Goal: Transaction & Acquisition: Subscribe to service/newsletter

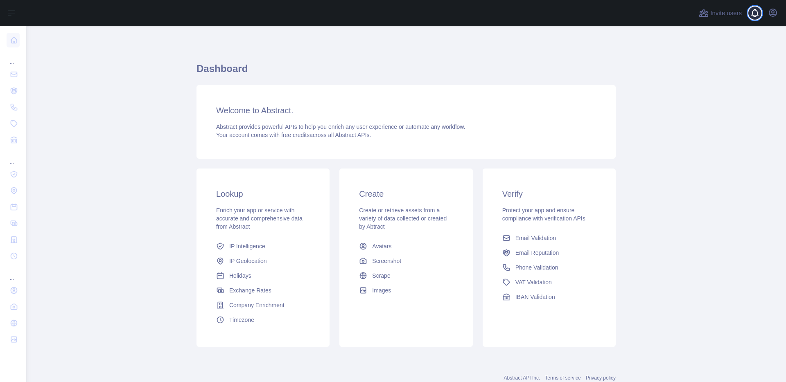
click at [763, 14] on span at bounding box center [758, 13] width 16 height 26
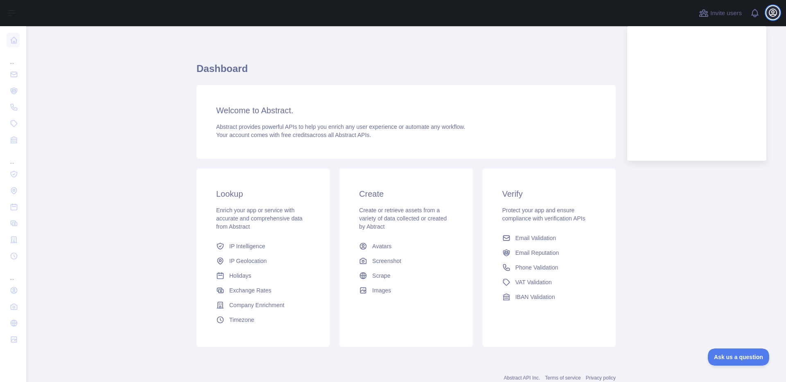
click at [768, 13] on icon "button" at bounding box center [773, 13] width 10 height 10
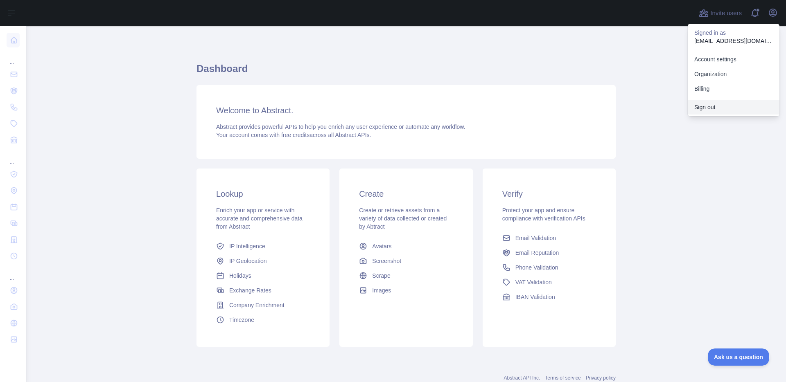
click at [712, 103] on button "Sign out" at bounding box center [734, 107] width 92 height 15
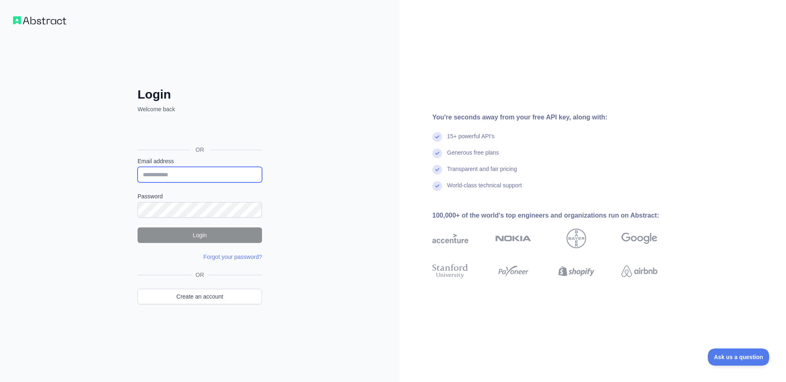
click at [218, 176] on input "Email address" at bounding box center [200, 175] width 124 height 16
click at [243, 170] on input "Email address" at bounding box center [200, 175] width 124 height 16
click at [195, 174] on input "Email address" at bounding box center [200, 175] width 124 height 16
paste input "**********"
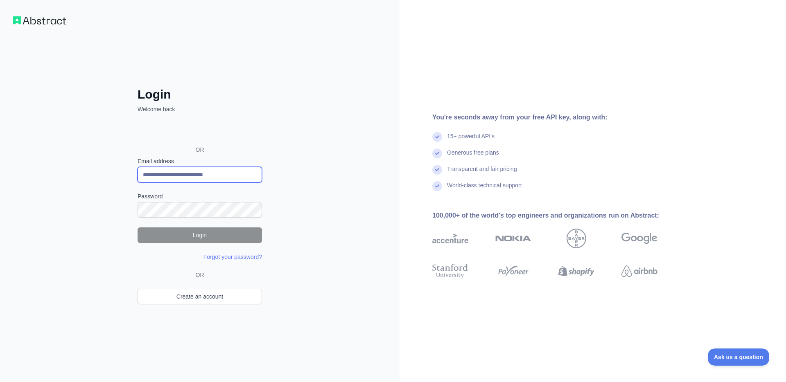
type input "**********"
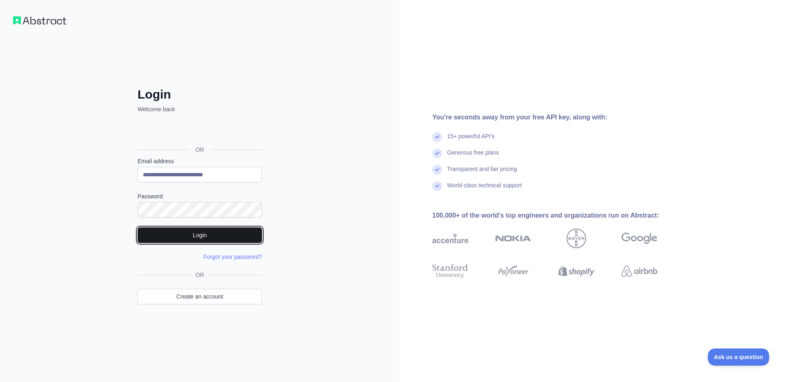
click at [172, 239] on button "Login" at bounding box center [200, 236] width 124 height 16
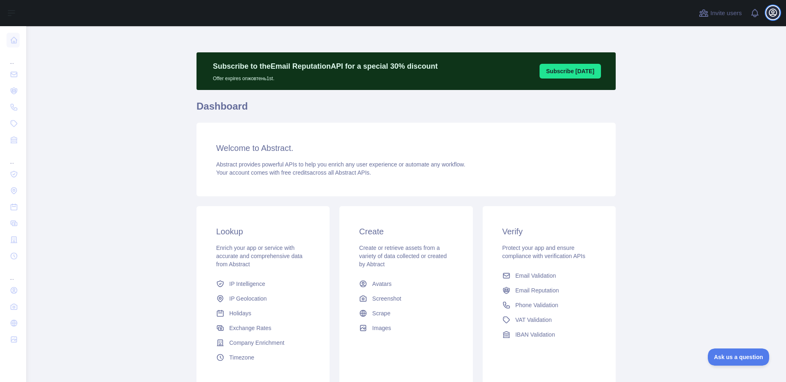
drag, startPoint x: 778, startPoint y: 9, endPoint x: 771, endPoint y: 14, distance: 8.8
click at [778, 9] on button "Open user menu" at bounding box center [772, 12] width 13 height 13
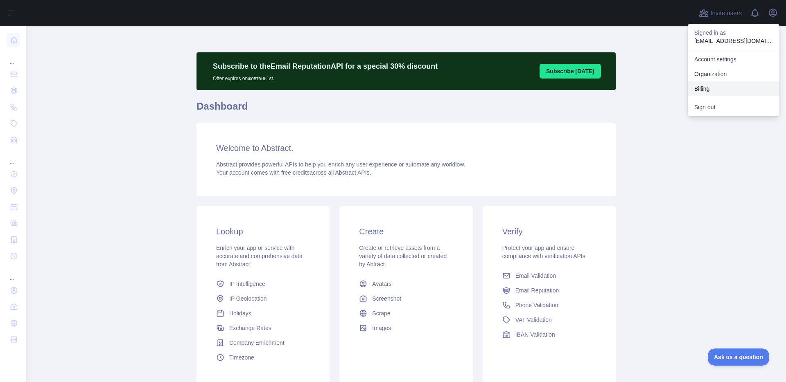
click at [716, 85] on button "Billing" at bounding box center [734, 88] width 92 height 15
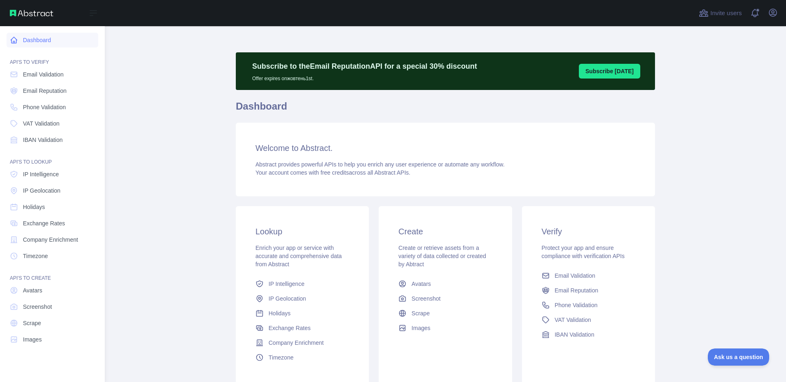
click at [38, 43] on link "Dashboard" at bounding box center [53, 40] width 92 height 15
click at [39, 71] on span "Email Validation" at bounding box center [43, 74] width 41 height 8
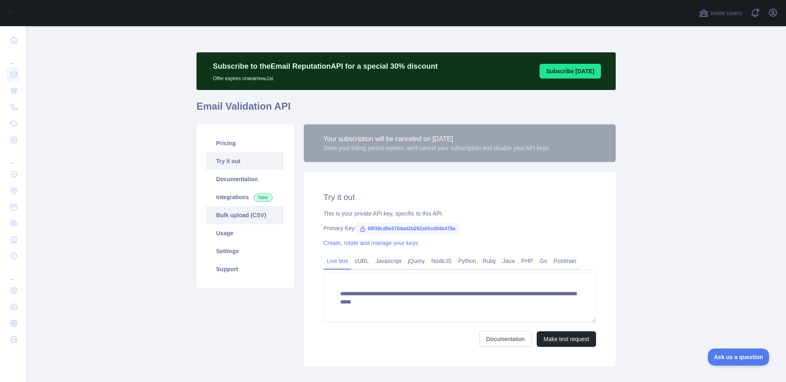
click at [239, 215] on link "Bulk upload (CSV)" at bounding box center [245, 215] width 78 height 18
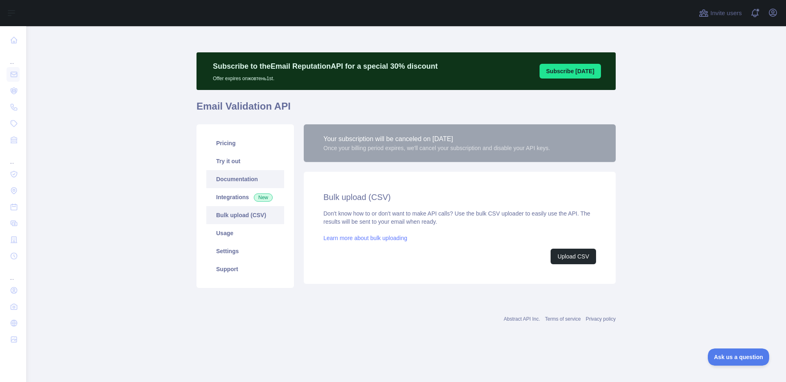
click at [239, 183] on link "Documentation" at bounding box center [245, 179] width 78 height 18
click at [233, 144] on link "Pricing" at bounding box center [245, 143] width 78 height 18
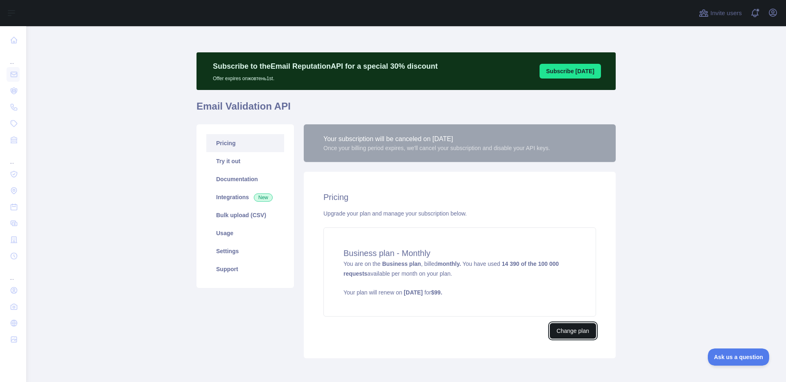
click at [572, 332] on button "Change plan" at bounding box center [573, 331] width 46 height 16
